Goal: Navigation & Orientation: Find specific page/section

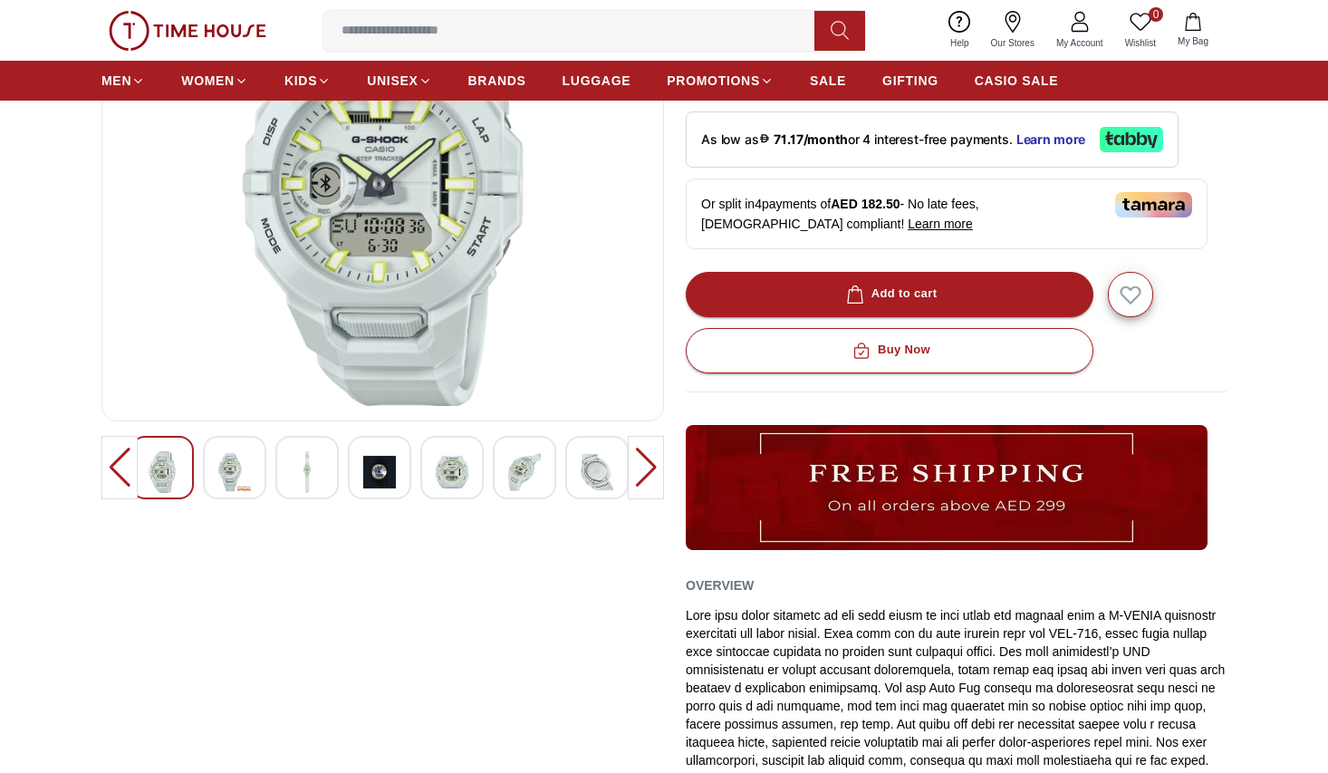
scroll to position [91, 0]
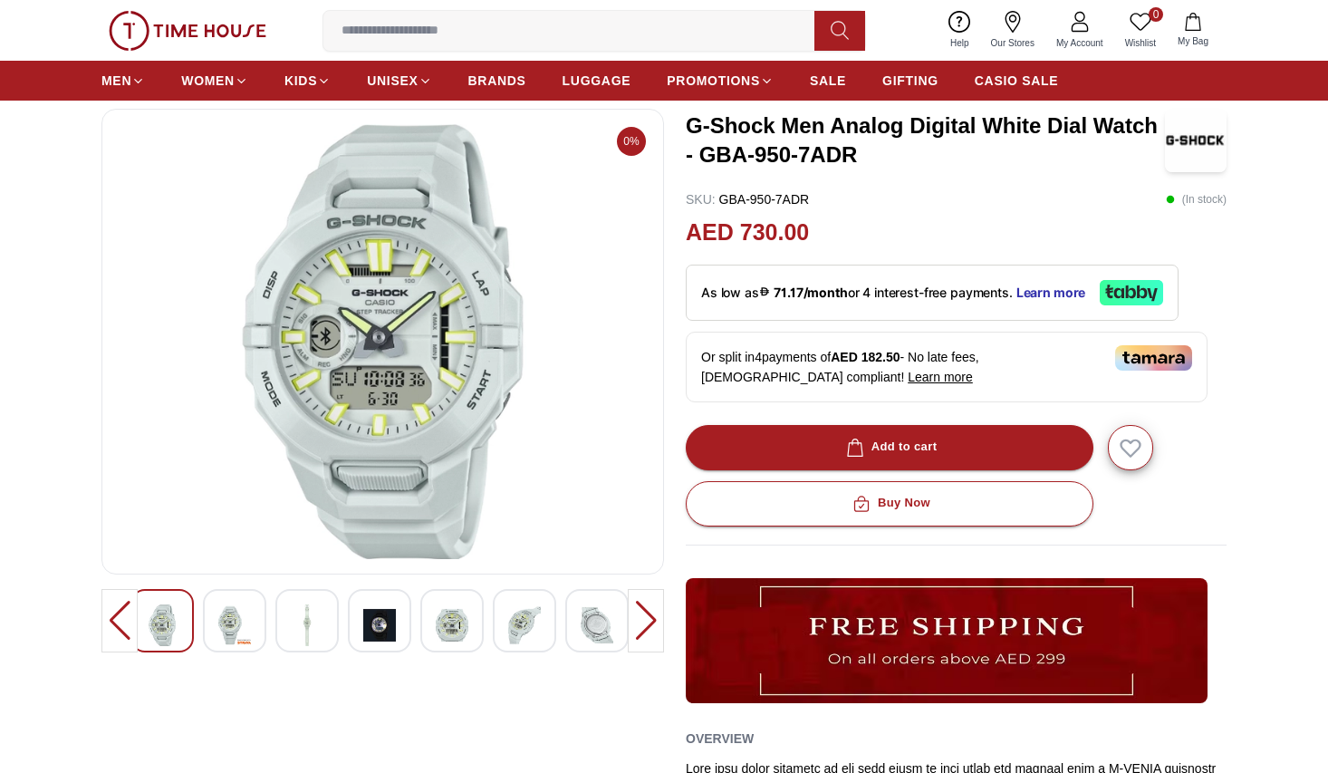
click at [237, 622] on img at bounding box center [234, 625] width 33 height 42
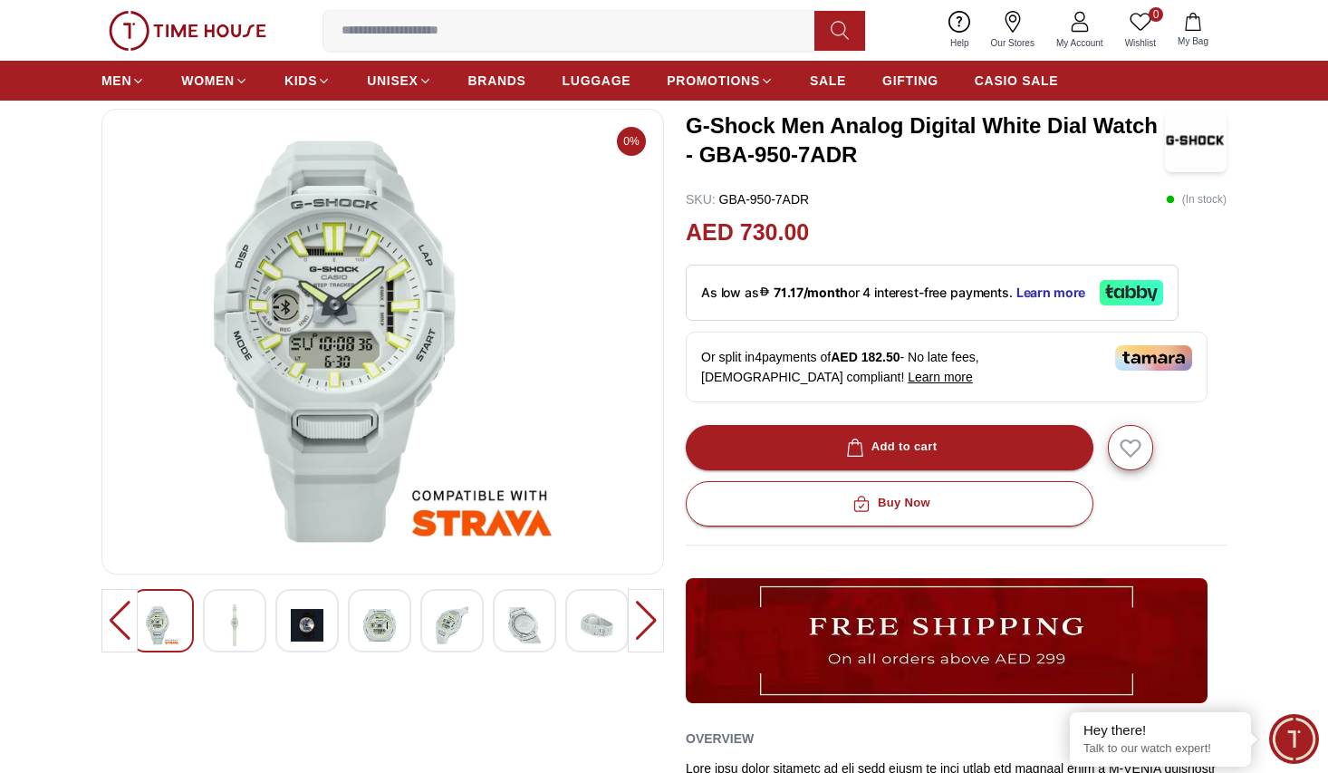
click at [256, 627] on div at bounding box center [234, 620] width 63 height 63
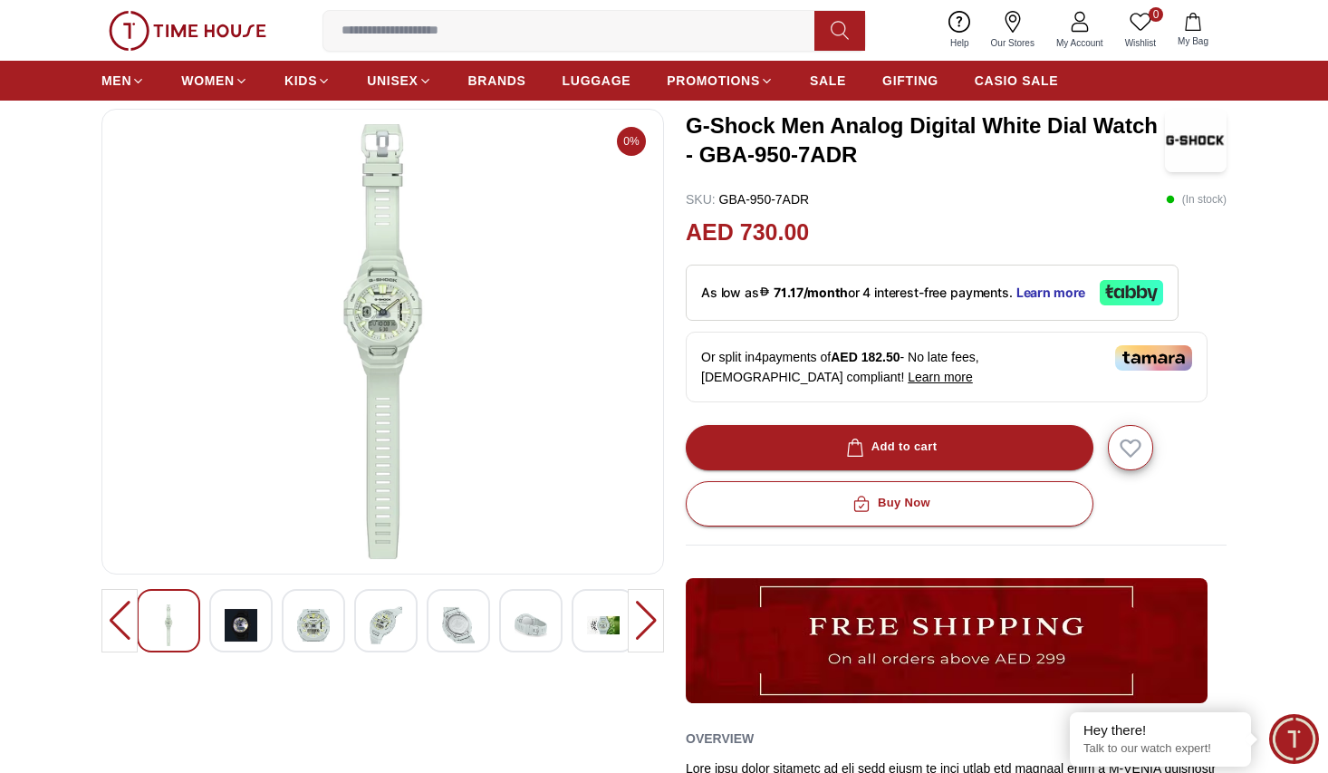
click at [125, 616] on div at bounding box center [119, 620] width 36 height 63
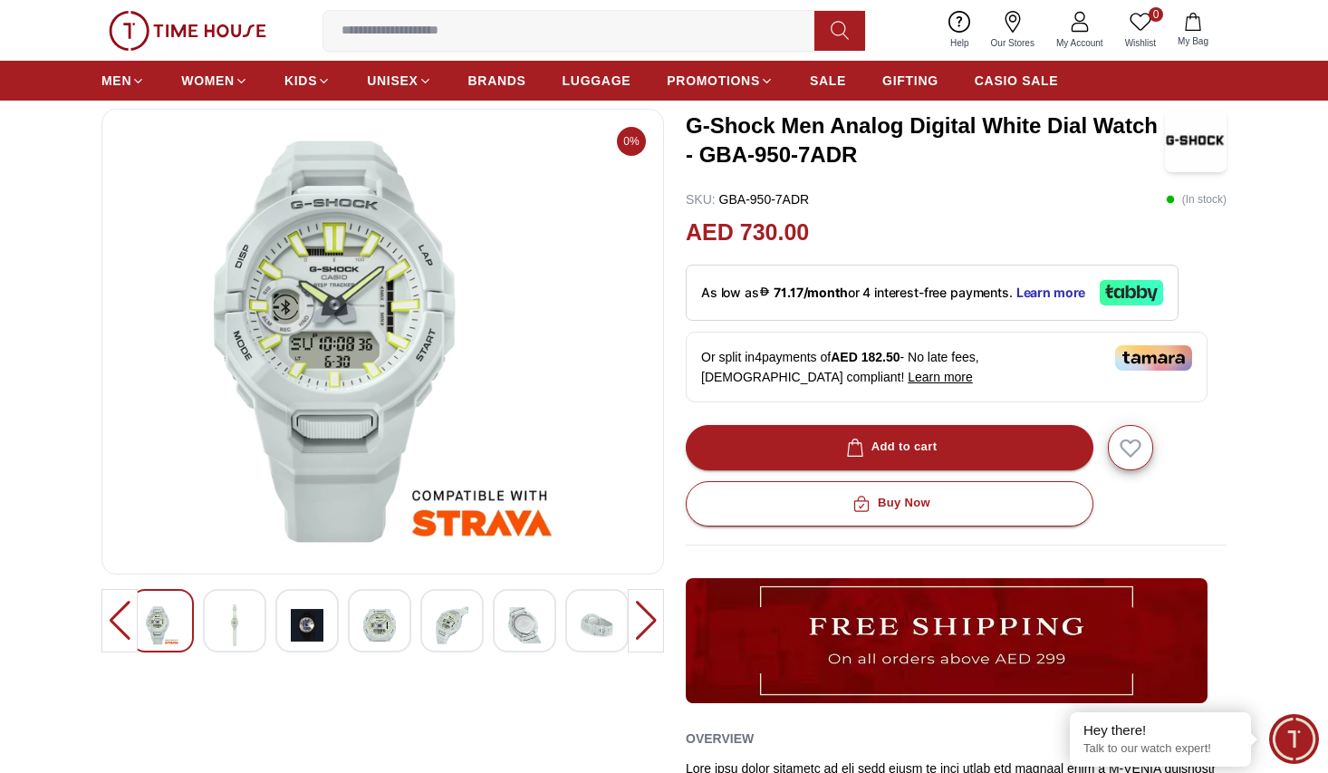
click at [240, 622] on img at bounding box center [234, 625] width 33 height 42
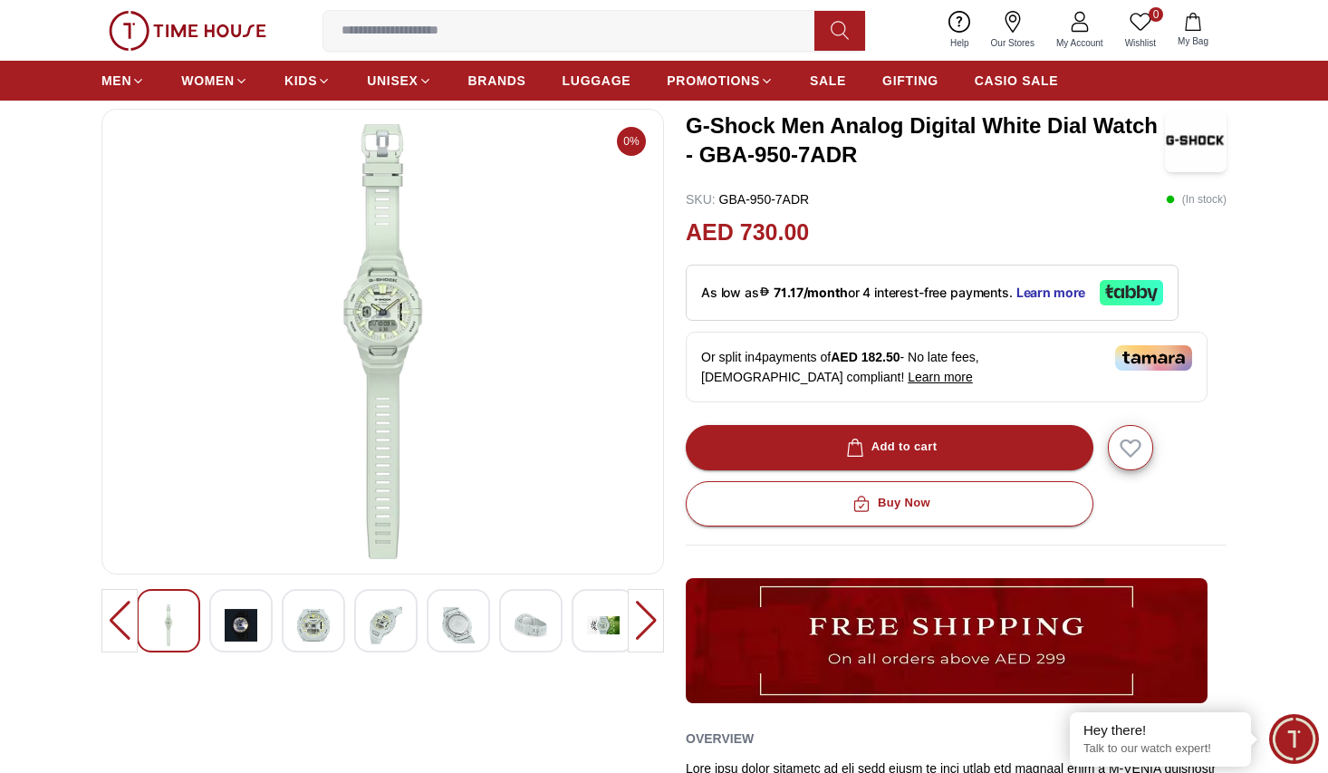
click at [266, 622] on div at bounding box center [240, 620] width 63 height 63
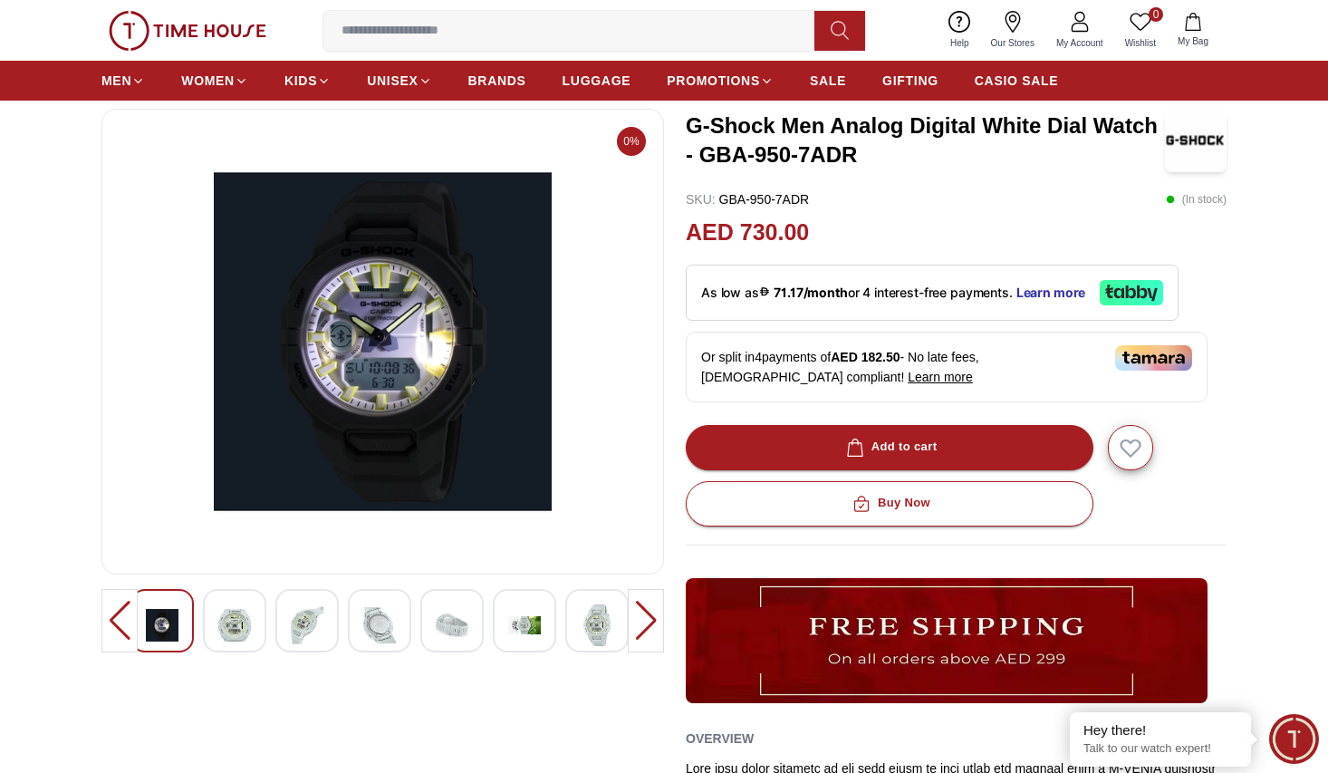
click at [322, 631] on img at bounding box center [307, 625] width 33 height 42
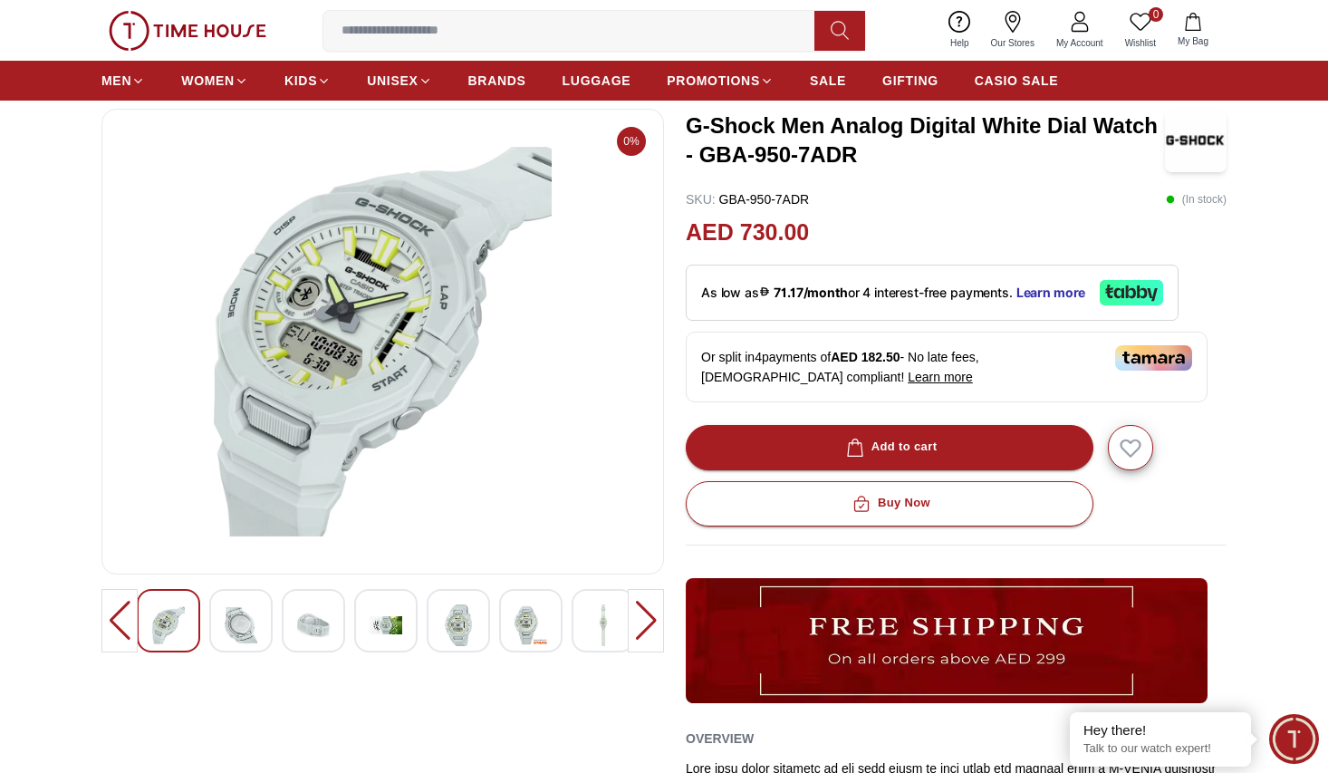
click at [302, 618] on img at bounding box center [313, 625] width 33 height 42
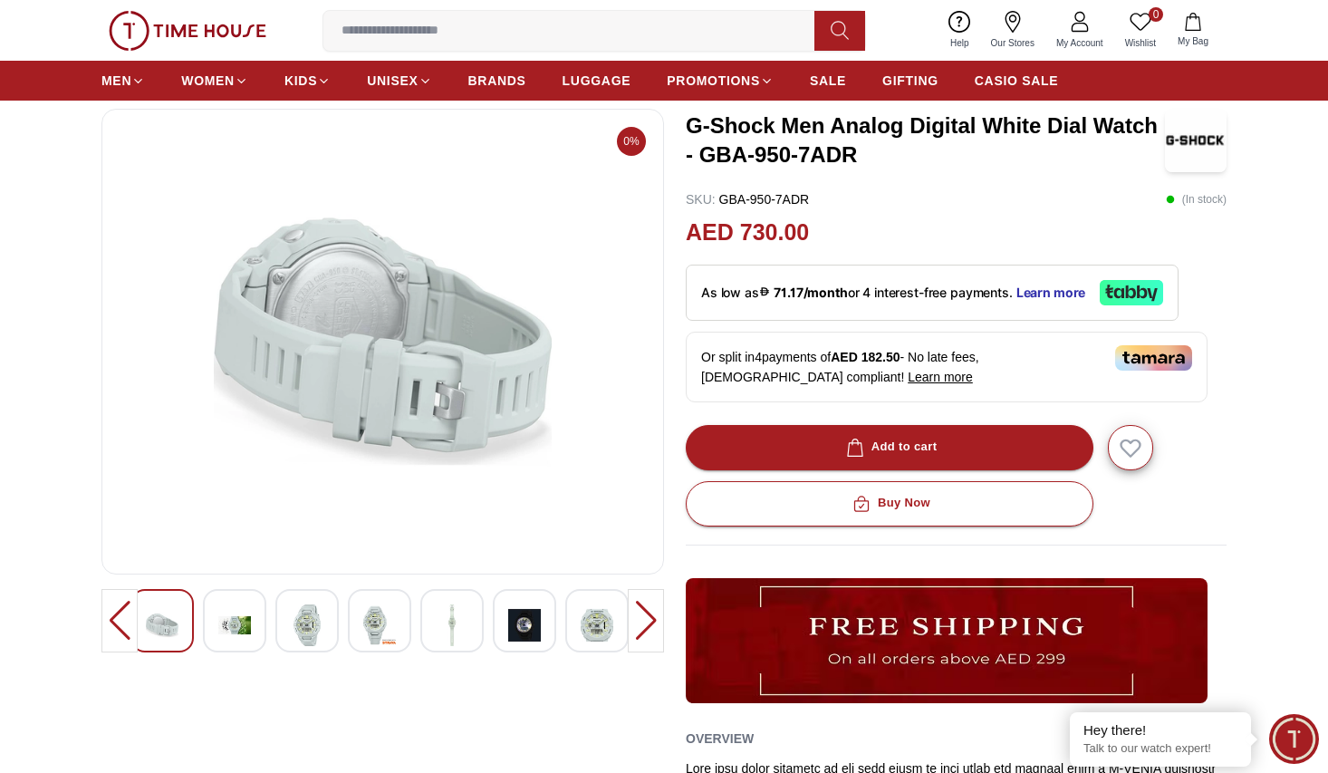
click at [385, 623] on img at bounding box center [379, 625] width 33 height 42
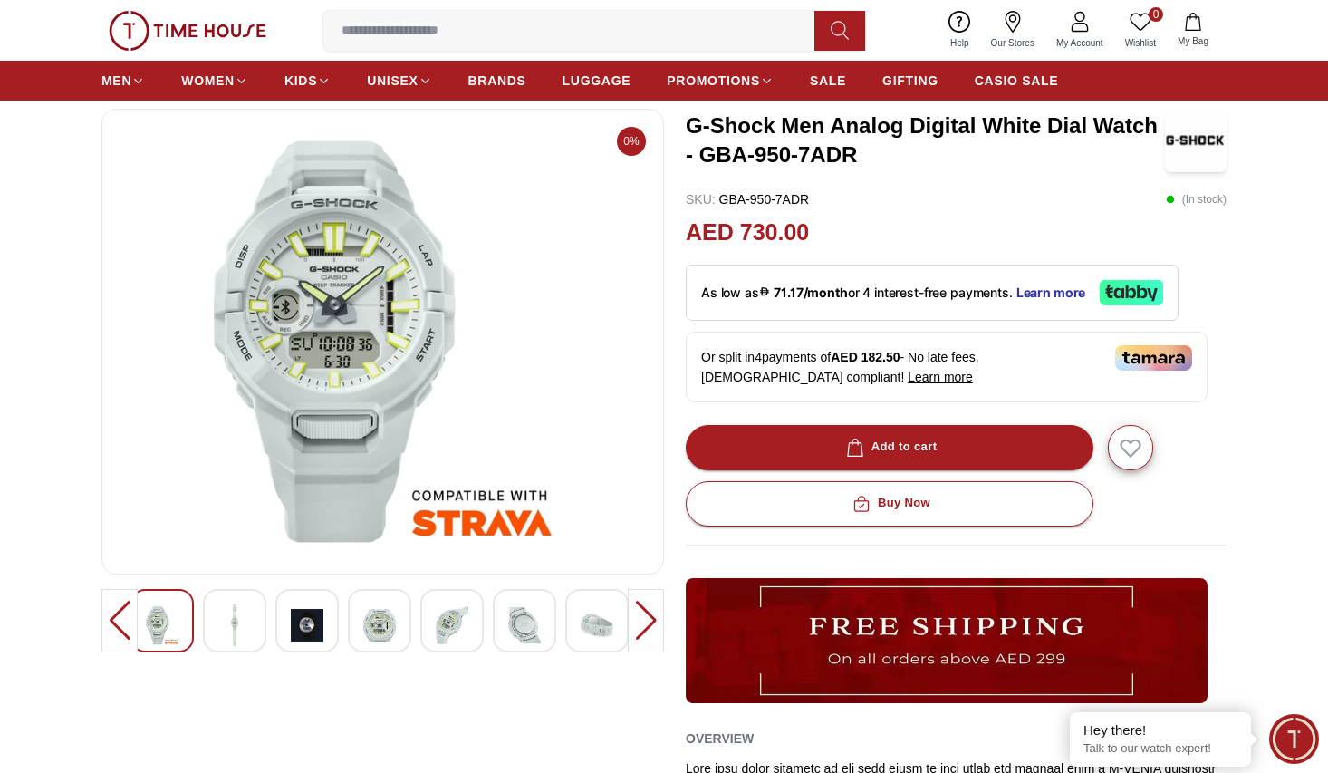
click at [457, 624] on img at bounding box center [452, 625] width 33 height 42
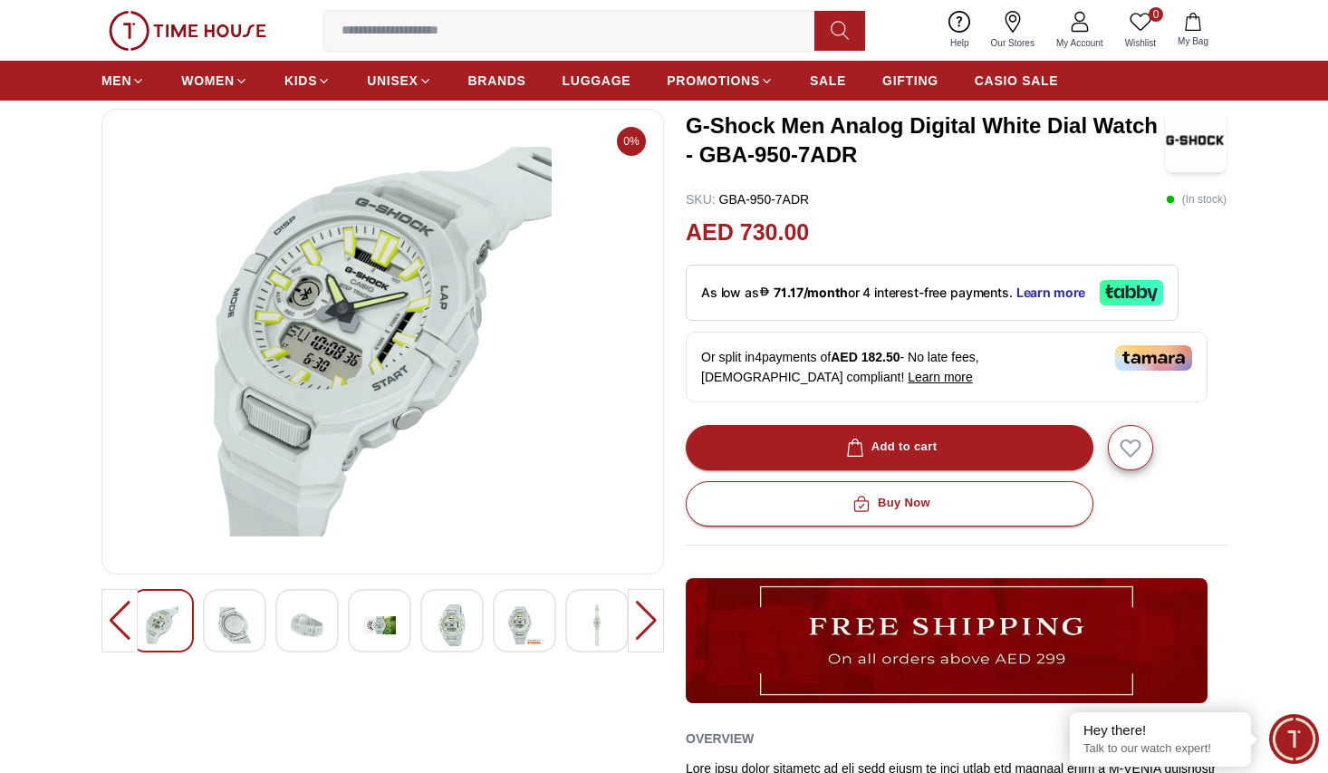
click at [525, 628] on img at bounding box center [524, 625] width 33 height 42
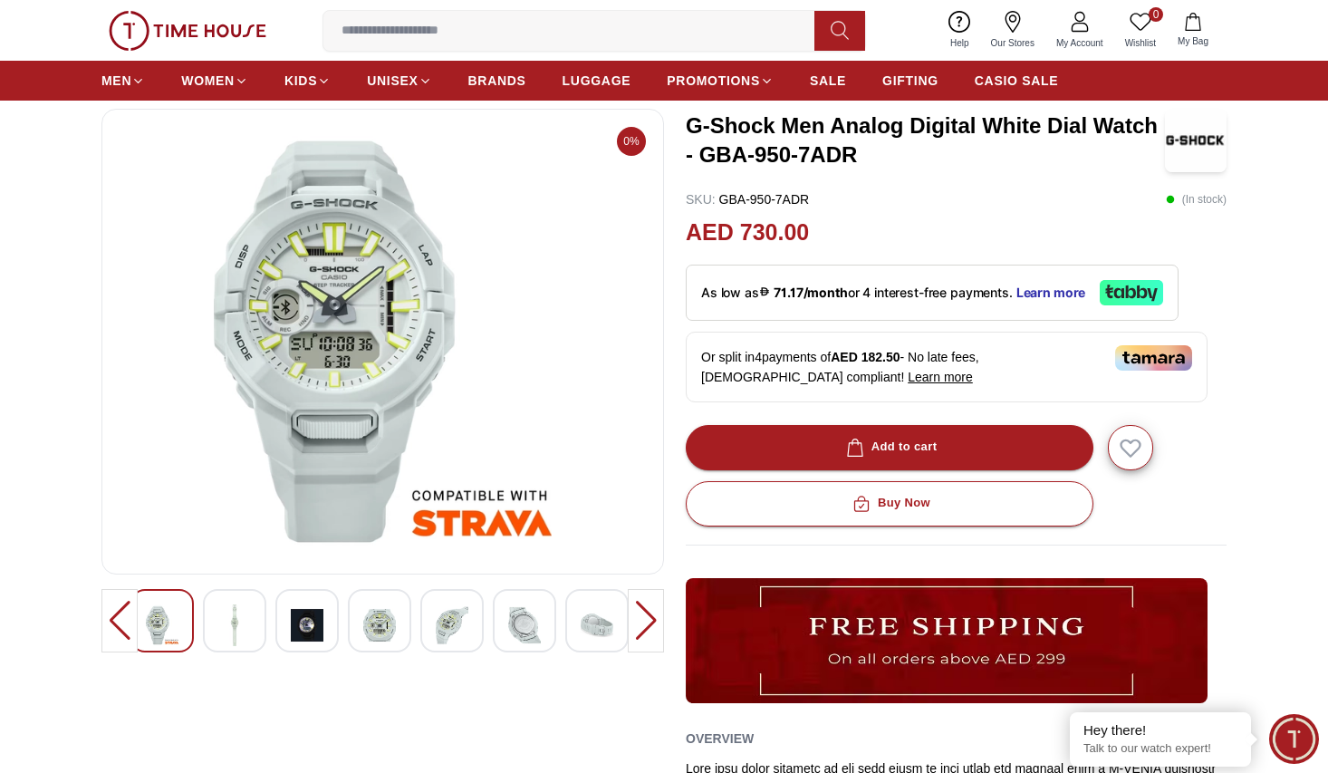
click at [577, 633] on div at bounding box center [596, 620] width 63 height 63
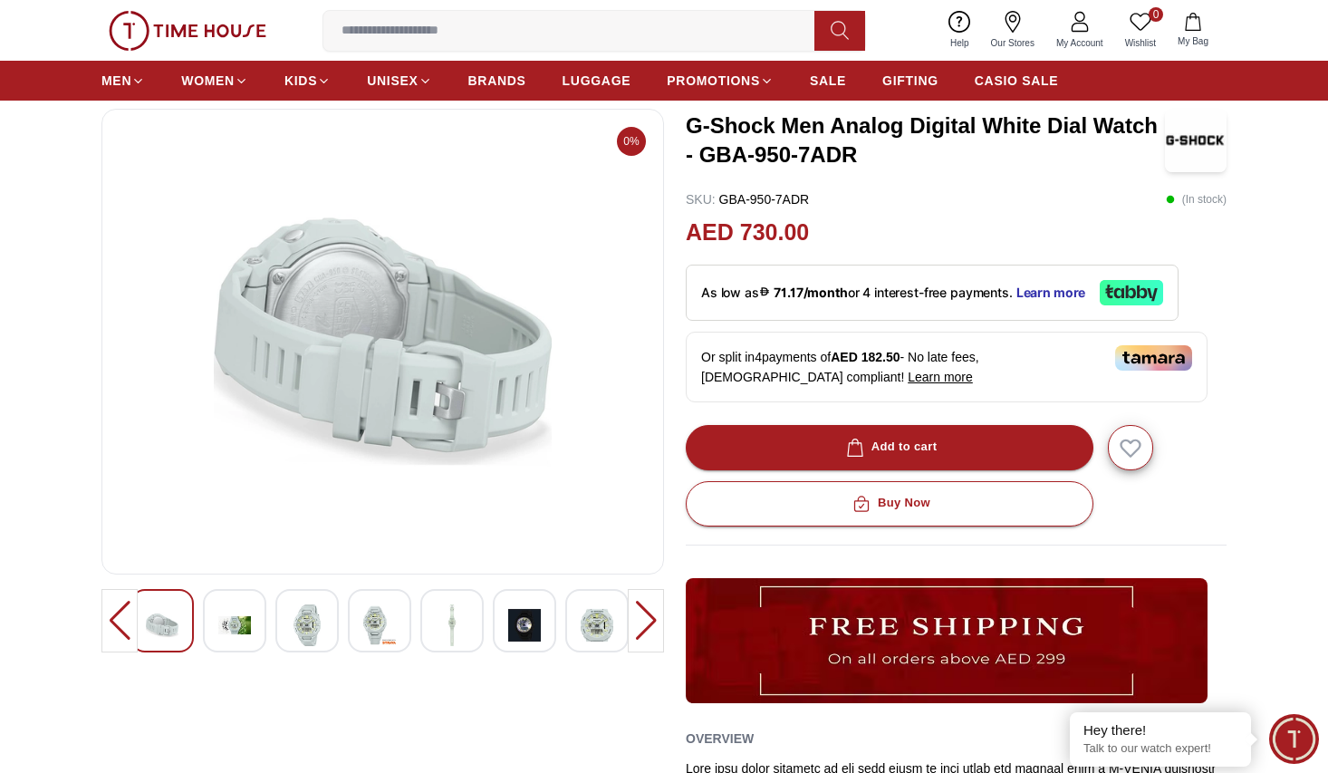
click at [645, 631] on div at bounding box center [646, 620] width 36 height 63
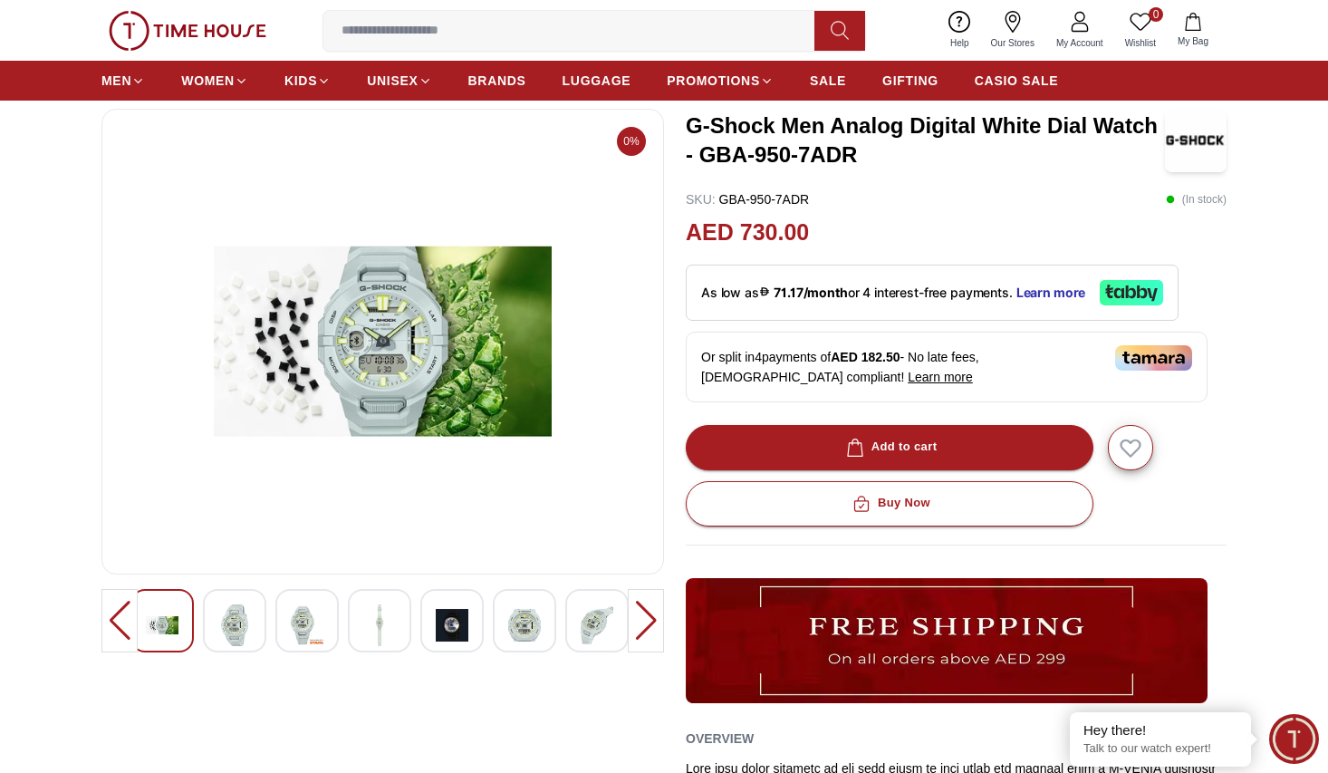
click at [630, 626] on div at bounding box center [646, 620] width 36 height 63
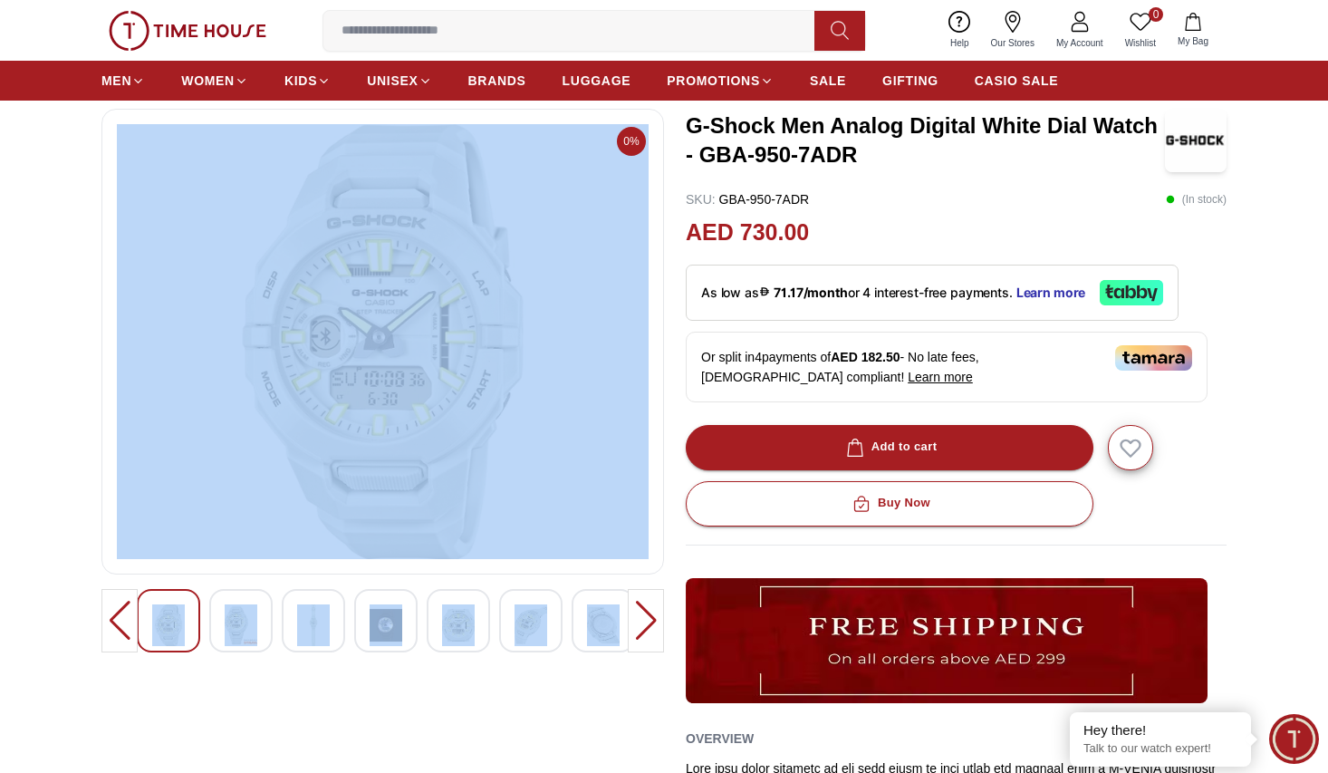
click at [630, 626] on div at bounding box center [646, 620] width 36 height 63
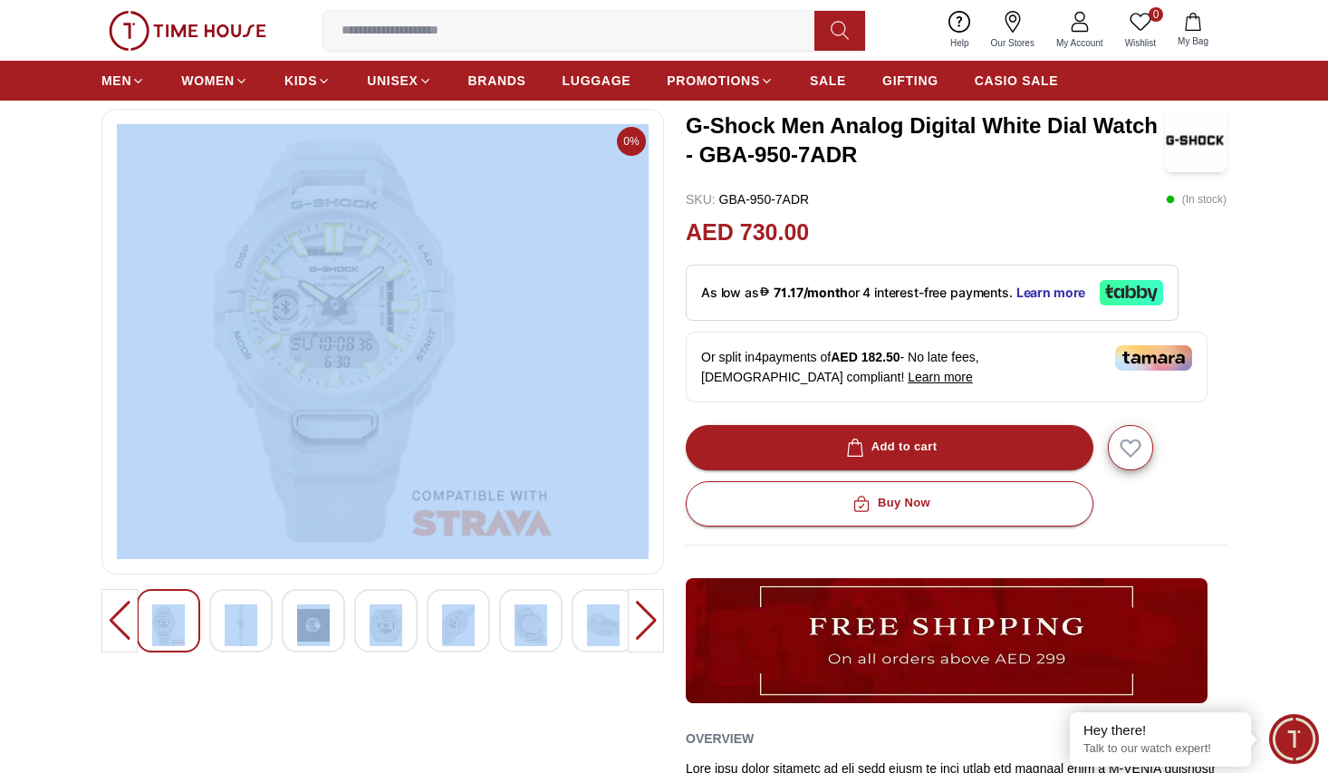
click at [629, 625] on div at bounding box center [646, 620] width 36 height 63
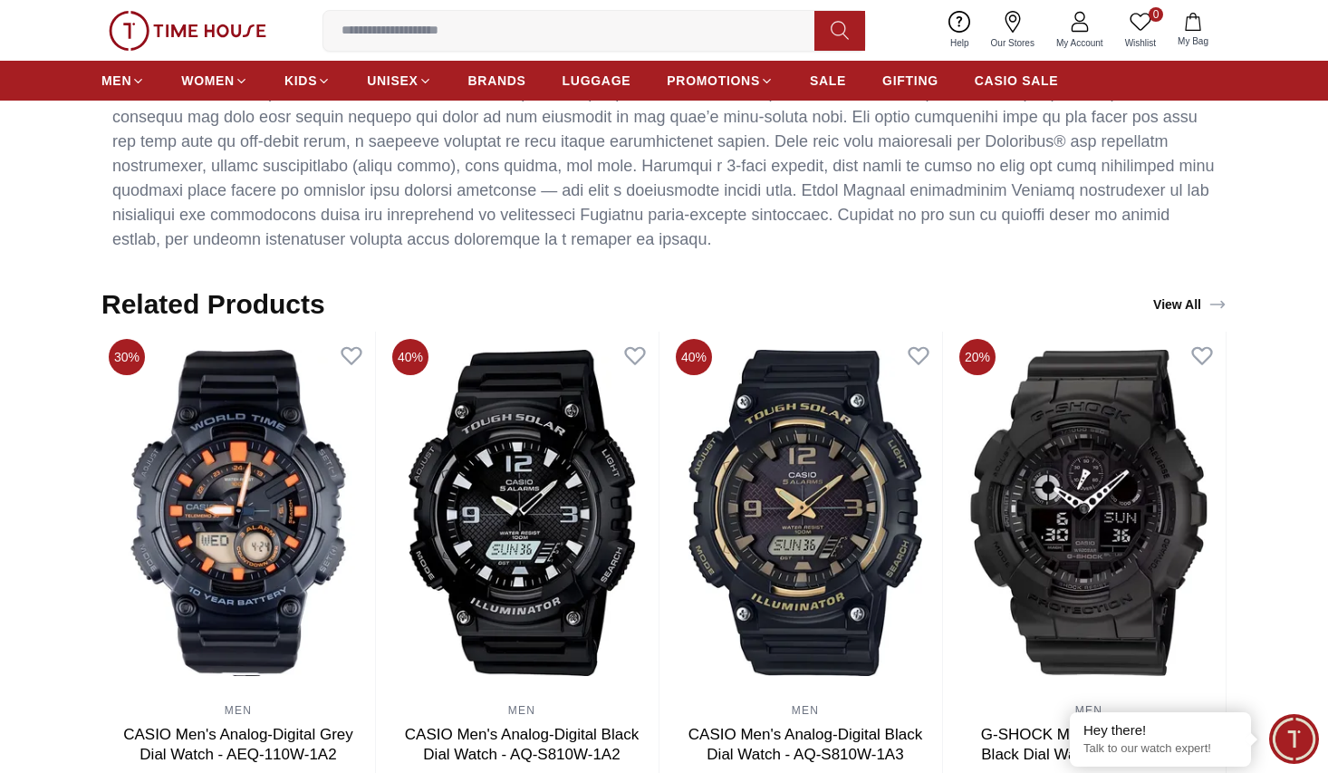
scroll to position [1721, 0]
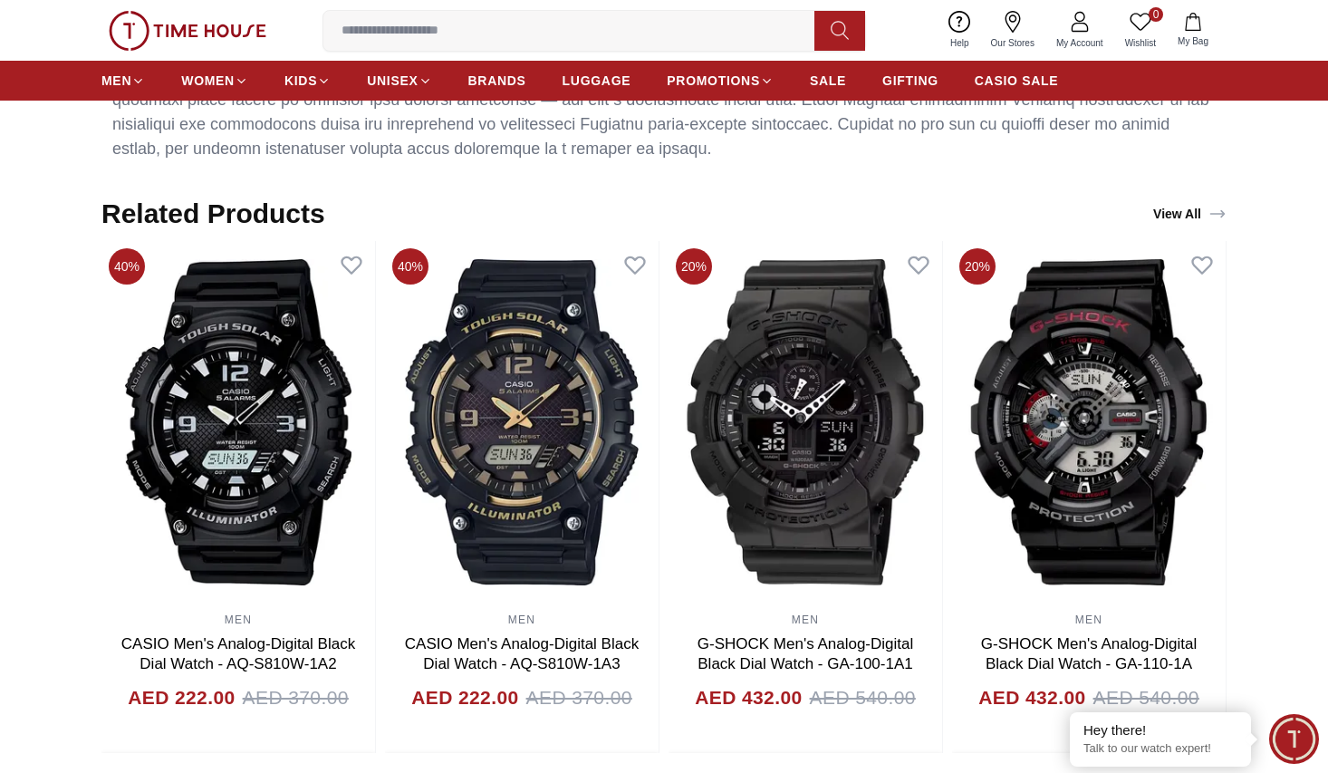
click at [1186, 202] on link "View All" at bounding box center [1190, 213] width 81 height 25
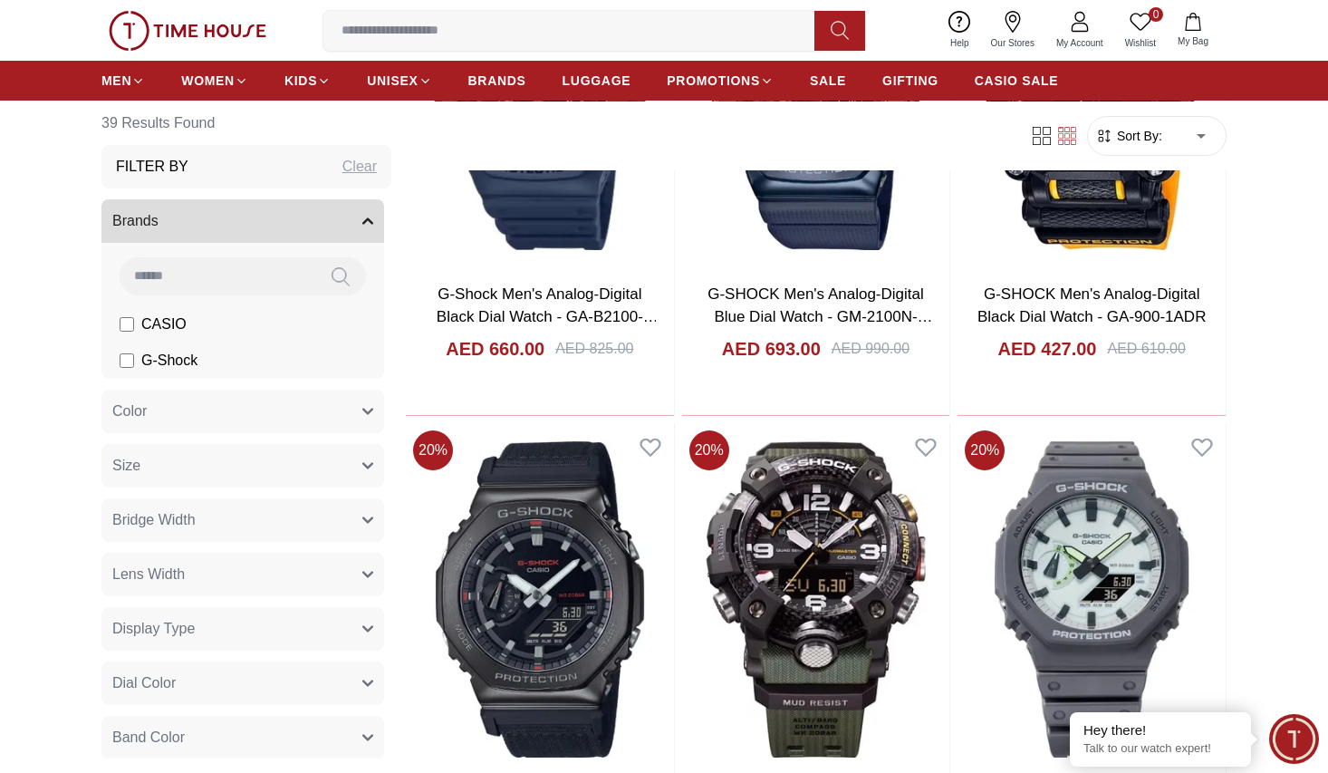
scroll to position [2446, 0]
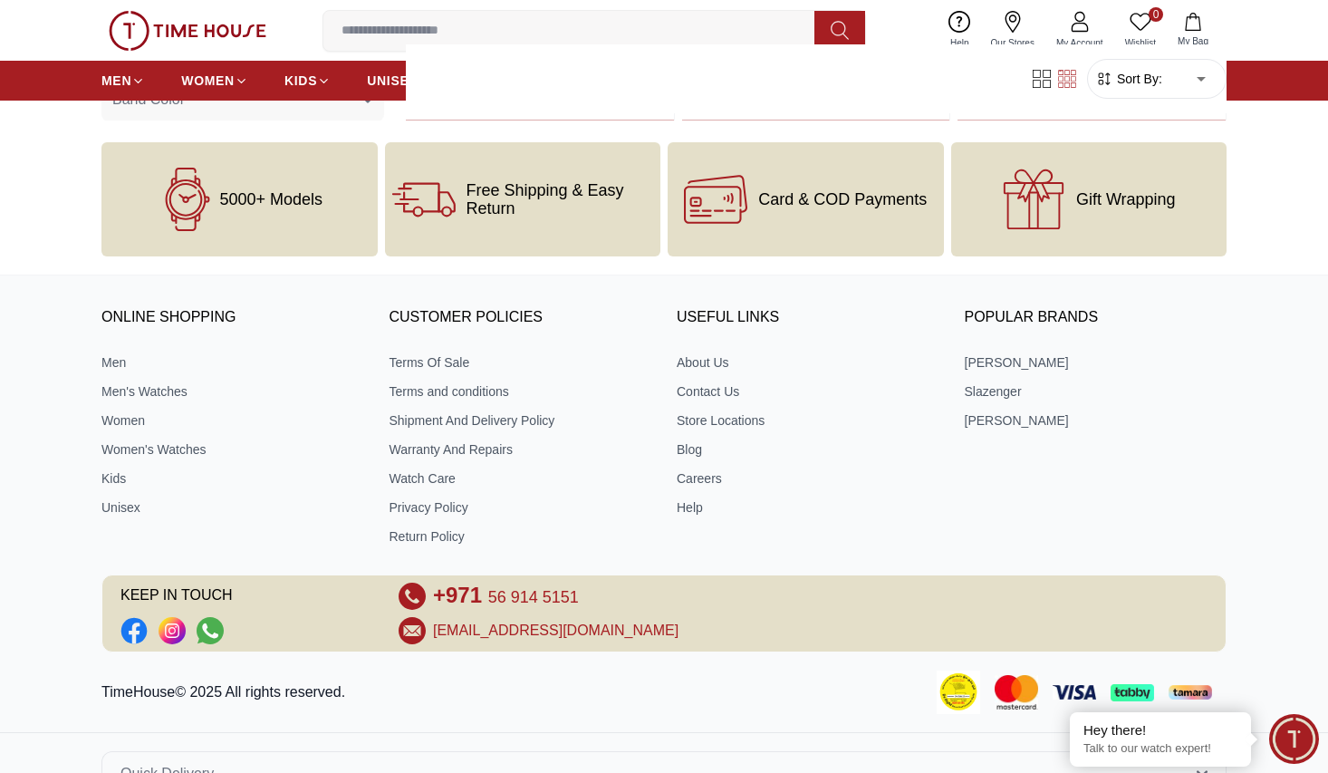
scroll to position [6808, 0]
